Goal: Task Accomplishment & Management: Manage account settings

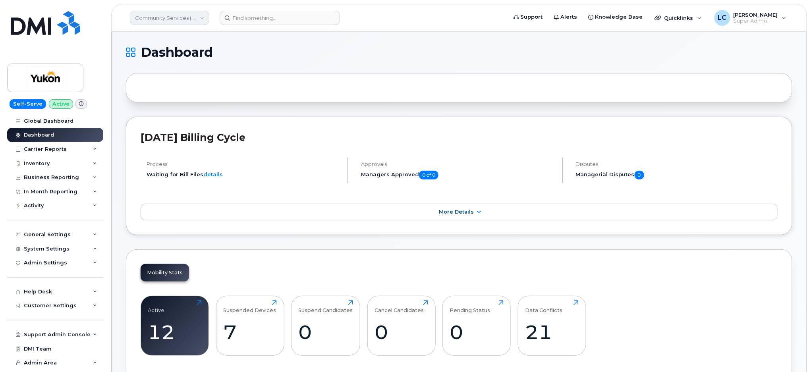
click at [173, 15] on link "Community Services (YTG)" at bounding box center [169, 18] width 79 height 14
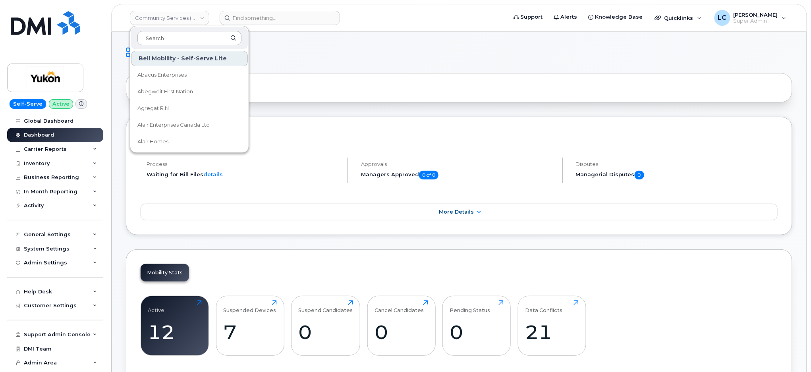
click at [164, 36] on input at bounding box center [189, 38] width 104 height 14
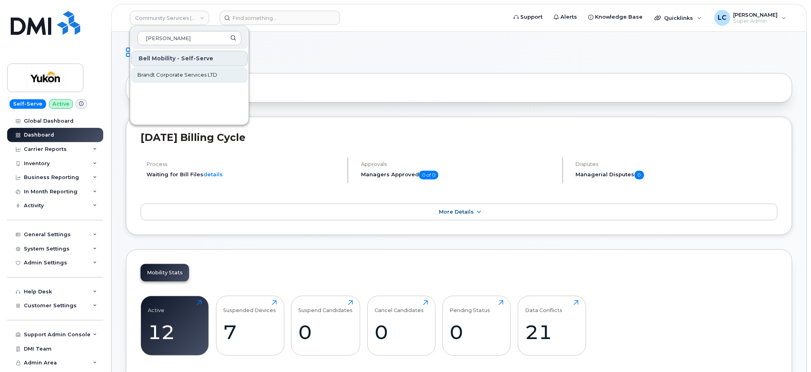
type input "brandt"
click at [211, 74] on span "Brandt Corporate Services LTD" at bounding box center [177, 75] width 80 height 8
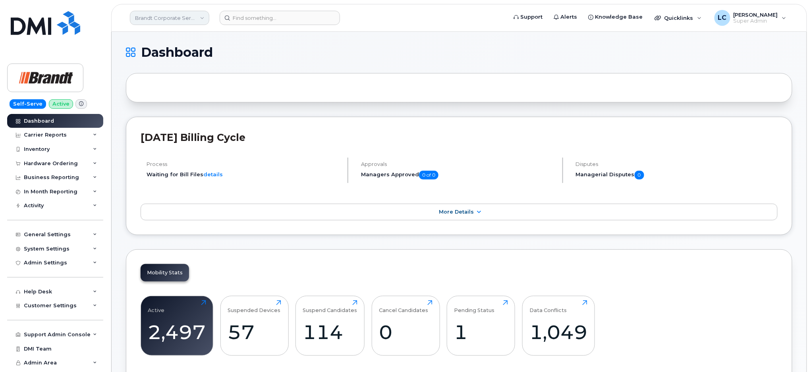
click at [186, 21] on link "Brandt Corporate Services LTD" at bounding box center [169, 18] width 79 height 14
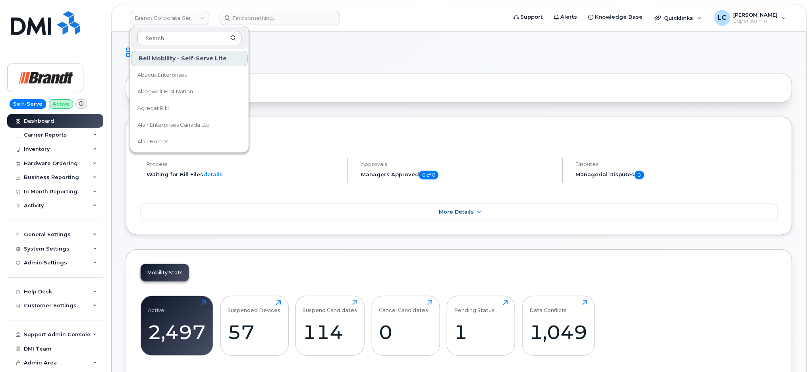
click at [167, 43] on input at bounding box center [189, 38] width 104 height 14
click at [365, 51] on h1 "Dashboard" at bounding box center [457, 52] width 663 height 13
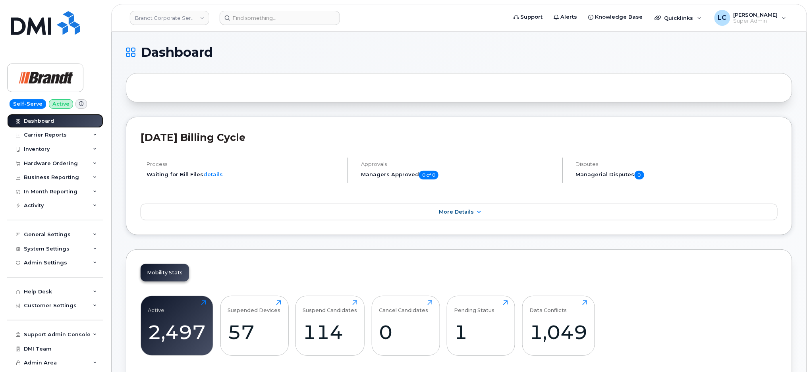
click at [42, 117] on link "Dashboard" at bounding box center [55, 121] width 96 height 14
drag, startPoint x: 792, startPoint y: 317, endPoint x: 797, endPoint y: 337, distance: 20.2
drag, startPoint x: 757, startPoint y: 48, endPoint x: 779, endPoint y: 50, distance: 22.7
click at [779, 50] on h1 "Dashboard" at bounding box center [457, 52] width 663 height 13
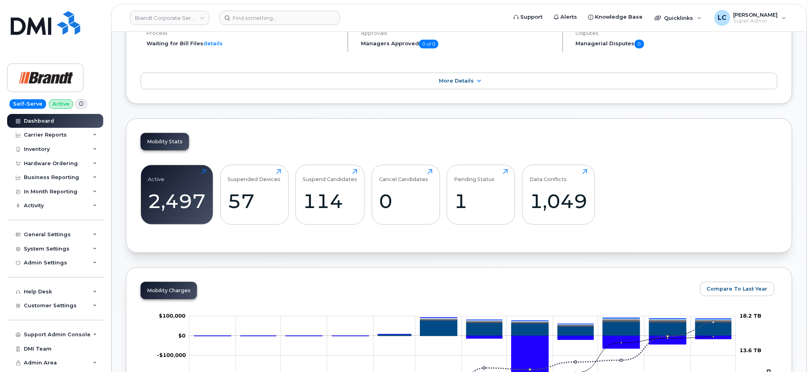
scroll to position [159, 0]
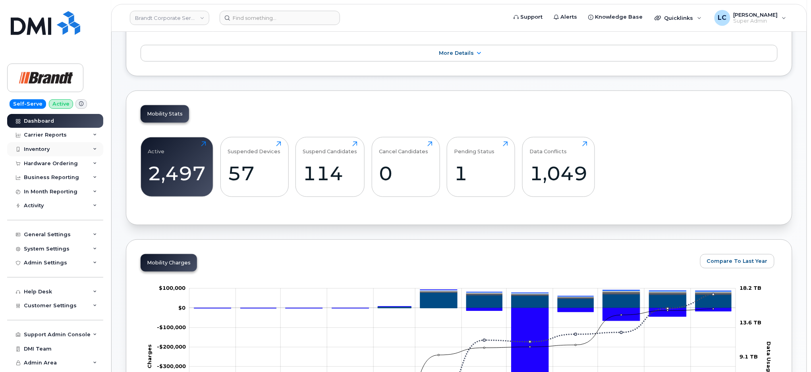
click at [74, 148] on div "Inventory" at bounding box center [55, 149] width 96 height 14
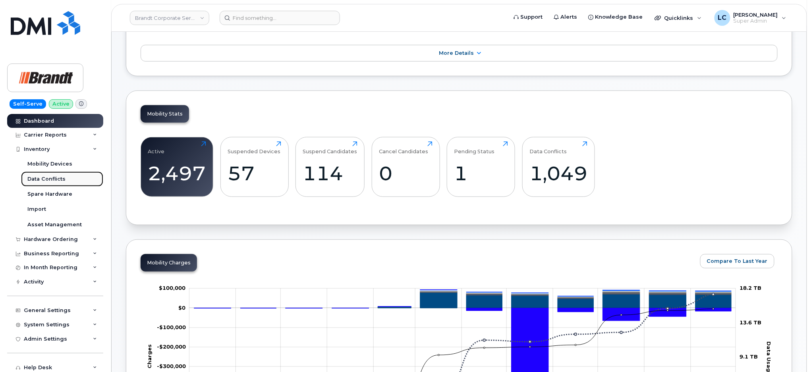
click at [68, 178] on link "Data Conflicts" at bounding box center [62, 179] width 82 height 15
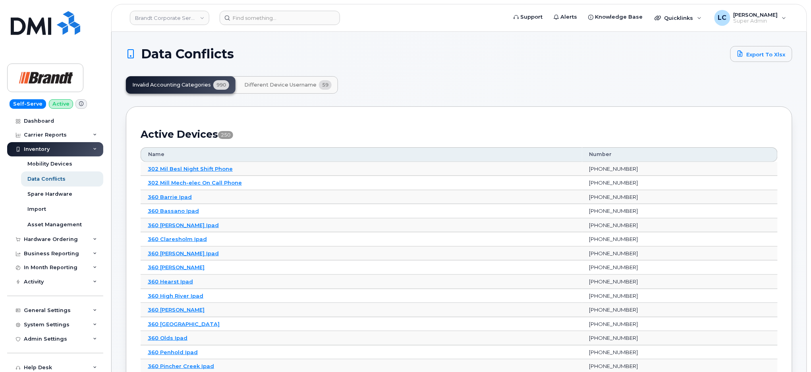
click at [279, 87] on span "Different Device Username" at bounding box center [280, 85] width 72 height 6
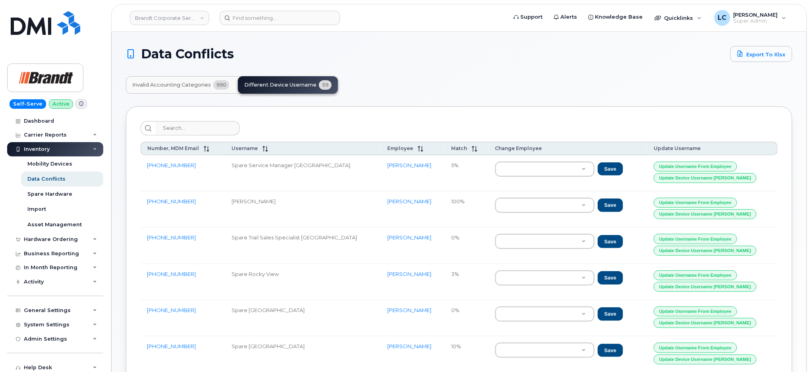
click at [204, 87] on span "Invalid Accounting Categories" at bounding box center [171, 85] width 79 height 6
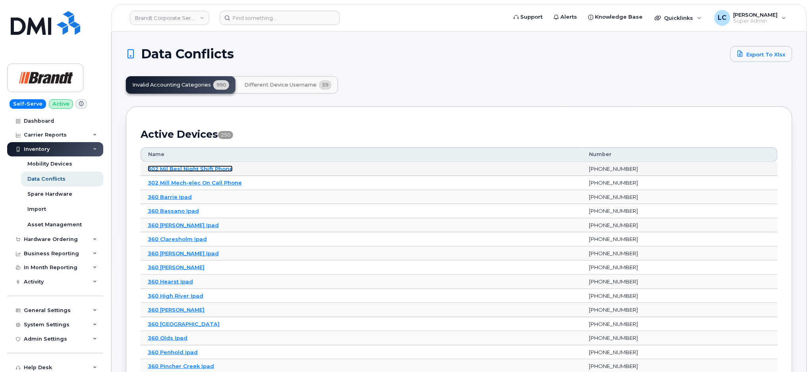
click at [193, 169] on link "302 Mil Besl Night Shift Phone" at bounding box center [190, 169] width 85 height 6
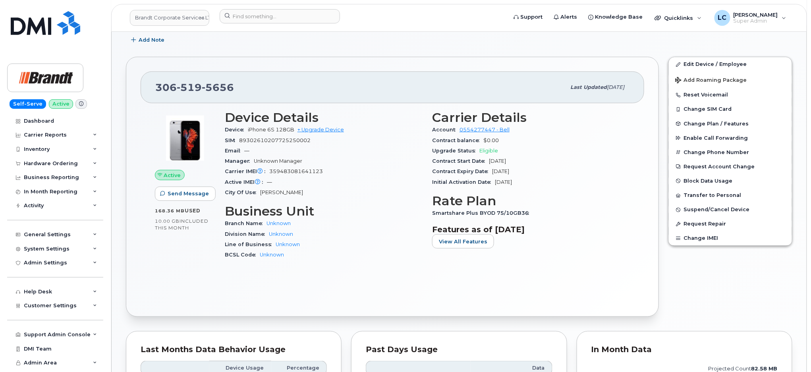
scroll to position [106, 0]
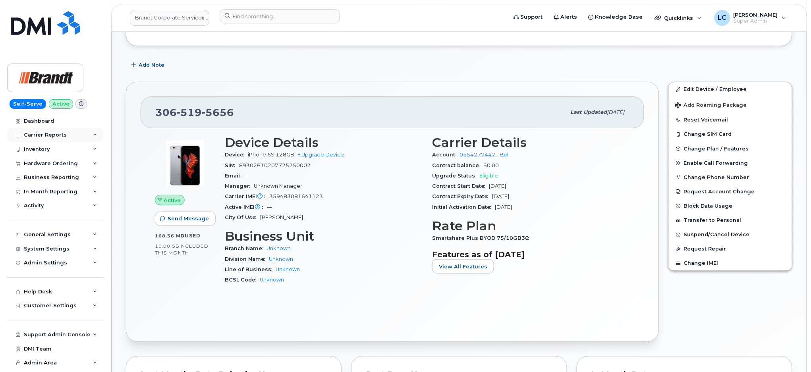
click at [65, 133] on div "Carrier Reports" at bounding box center [55, 135] width 96 height 14
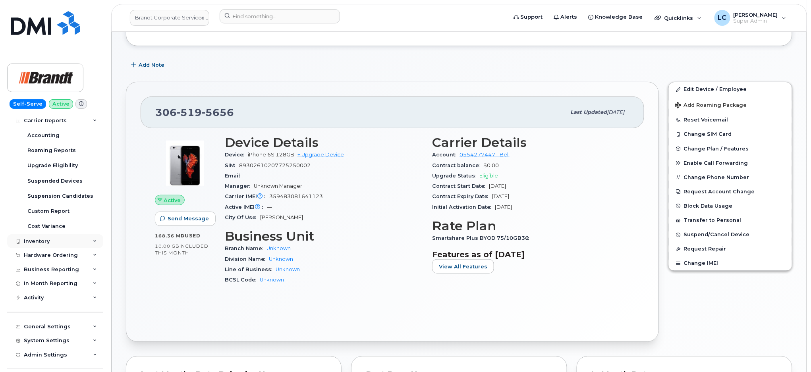
click at [47, 244] on div "Inventory" at bounding box center [37, 241] width 26 height 6
click at [54, 254] on div "Hardware Ordering" at bounding box center [51, 255] width 54 height 6
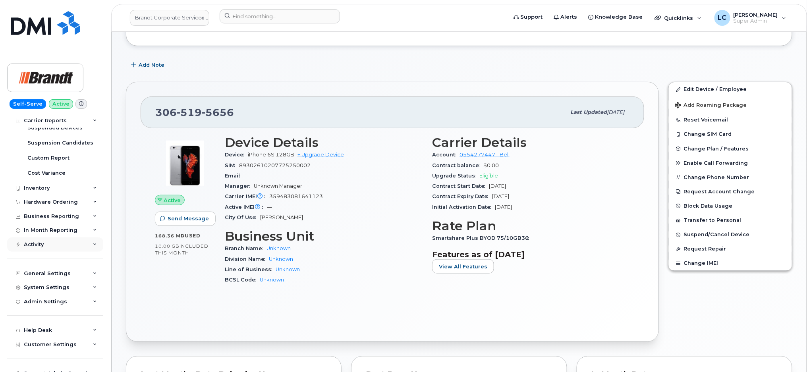
click at [61, 240] on div "Activity" at bounding box center [55, 245] width 96 height 14
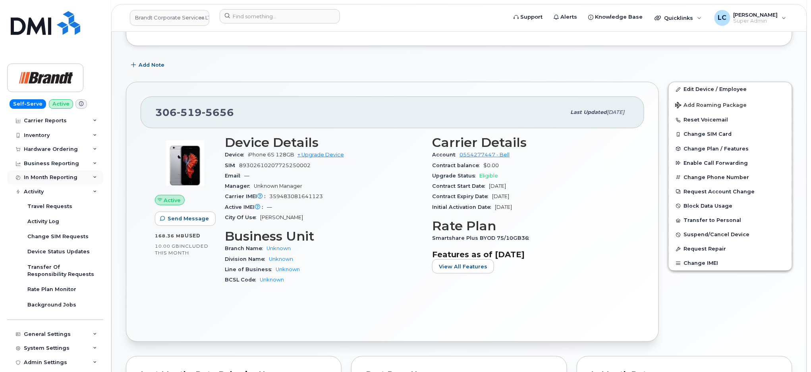
click at [64, 180] on div "In Month Reporting" at bounding box center [51, 177] width 54 height 6
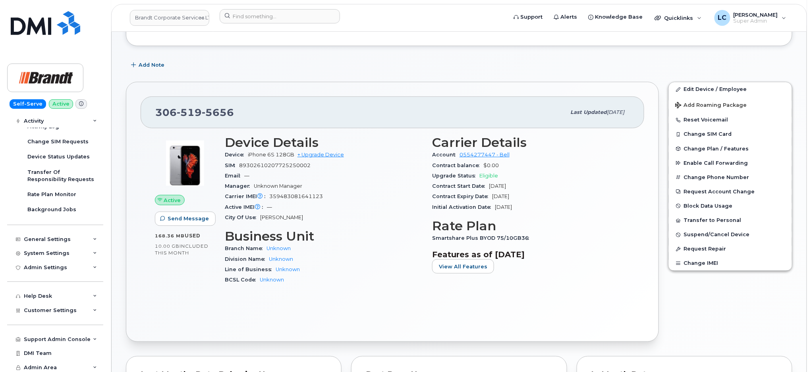
scroll to position [354, 0]
click at [68, 240] on div "General Settings" at bounding box center [55, 238] width 96 height 14
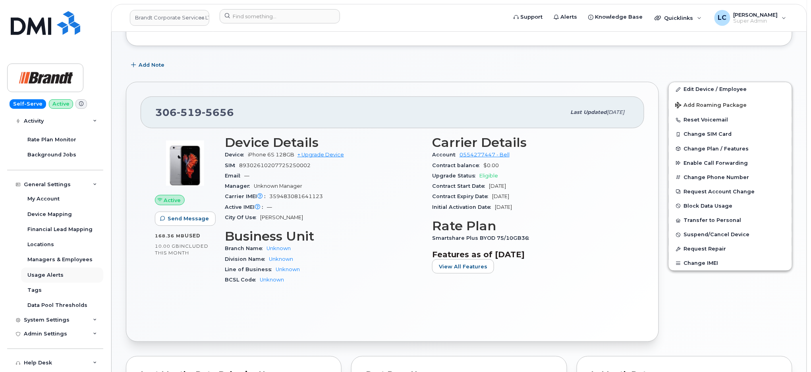
scroll to position [460, 0]
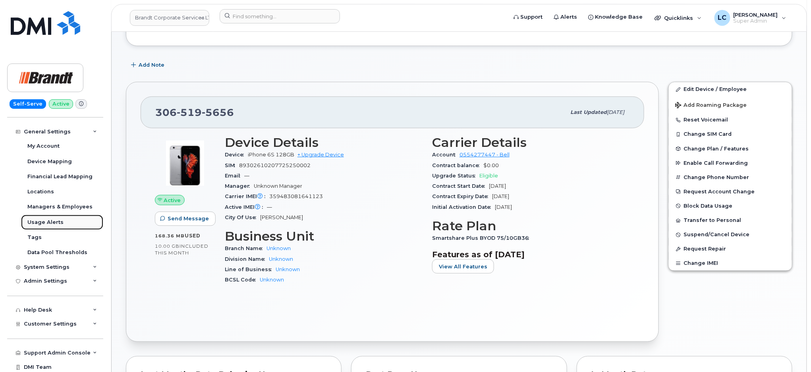
click at [59, 224] on div "Usage Alerts" at bounding box center [45, 222] width 36 height 7
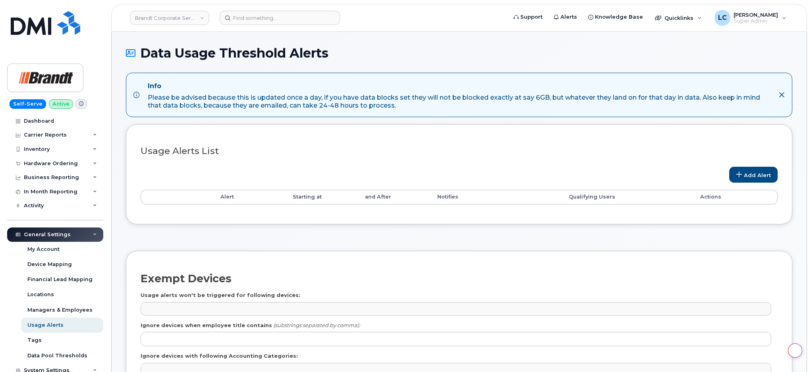
select select
drag, startPoint x: 112, startPoint y: 216, endPoint x: 395, endPoint y: 214, distance: 283.3
click at [395, 214] on div "Customize Filter Refresh Export Usage Alerts List Add Alert Alert Starting at a…" at bounding box center [459, 174] width 667 height 100
drag, startPoint x: 58, startPoint y: 148, endPoint x: 114, endPoint y: 64, distance: 101.2
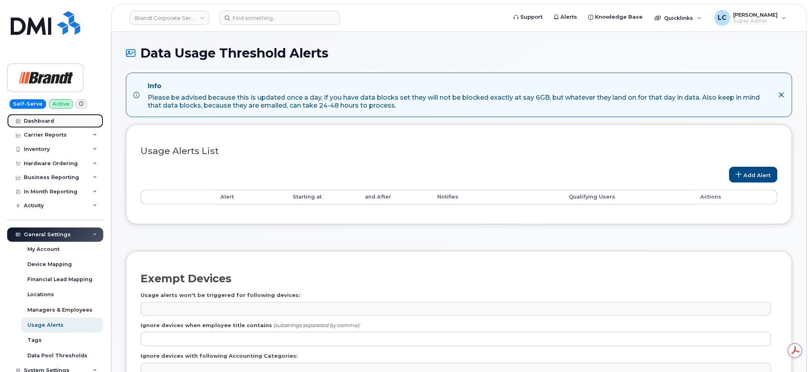
click at [53, 120] on link "Dashboard" at bounding box center [55, 121] width 96 height 14
